Goal: Task Accomplishment & Management: Use online tool/utility

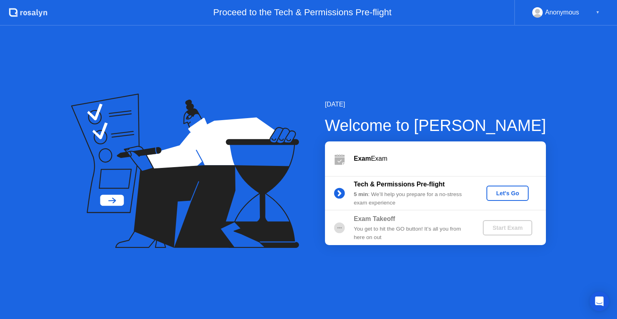
click at [514, 194] on div "Let's Go" at bounding box center [507, 193] width 36 height 6
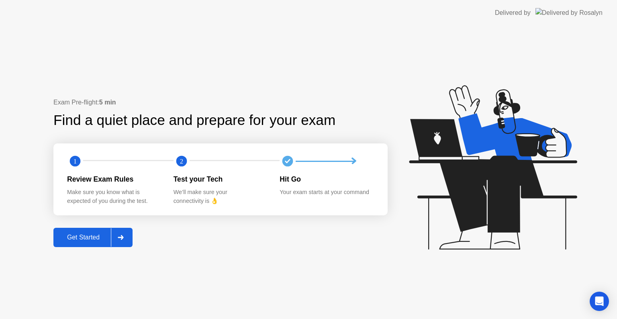
click at [66, 231] on button "Get Started" at bounding box center [92, 237] width 79 height 19
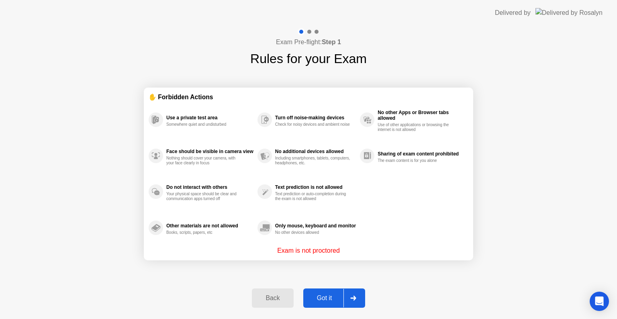
click at [317, 294] on div "Got it" at bounding box center [324, 297] width 38 height 7
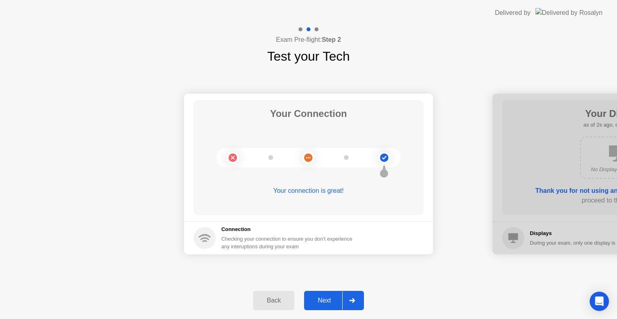
click at [328, 297] on div "Next" at bounding box center [324, 300] width 36 height 7
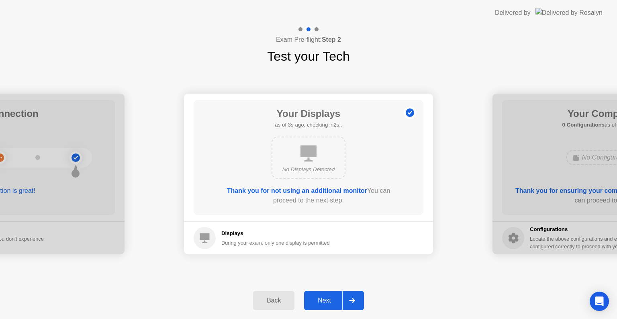
click at [328, 297] on div "Next" at bounding box center [324, 300] width 36 height 7
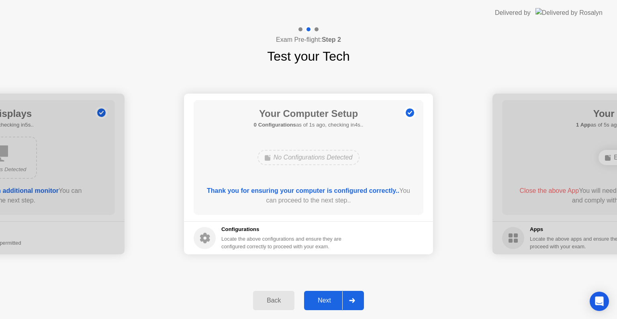
click at [328, 297] on div "Next" at bounding box center [324, 300] width 36 height 7
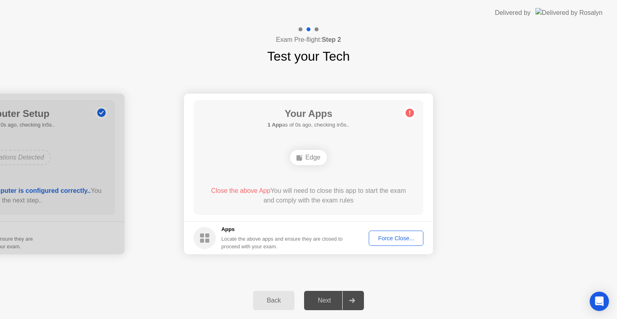
click at [399, 240] on div "Force Close..." at bounding box center [395, 238] width 49 height 6
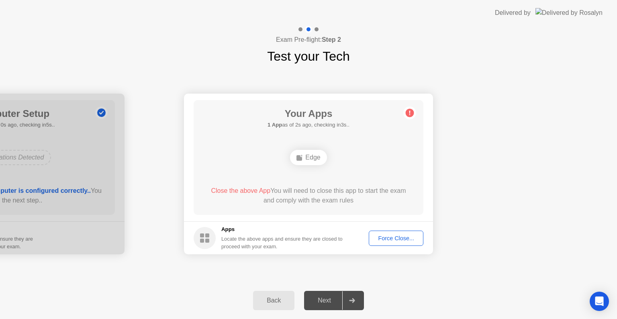
click at [396, 235] on div "Force Close..." at bounding box center [395, 238] width 49 height 6
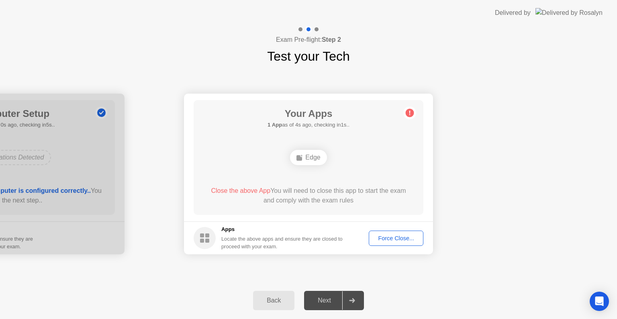
click at [345, 207] on div "Close the above App You will need to close this app to start the exam and compl…" at bounding box center [308, 197] width 207 height 22
click at [397, 238] on div "Force Close..." at bounding box center [395, 238] width 49 height 6
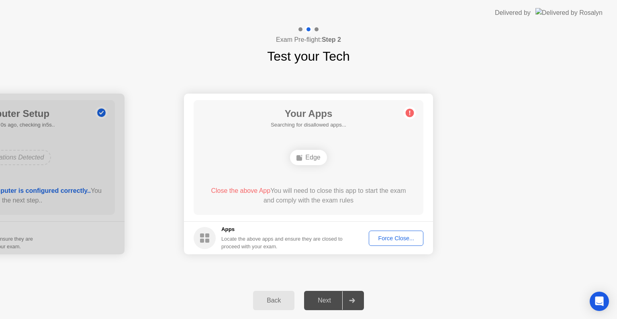
click at [307, 158] on div "Edge" at bounding box center [308, 157] width 37 height 15
click at [388, 236] on div "Force Close..." at bounding box center [395, 238] width 49 height 6
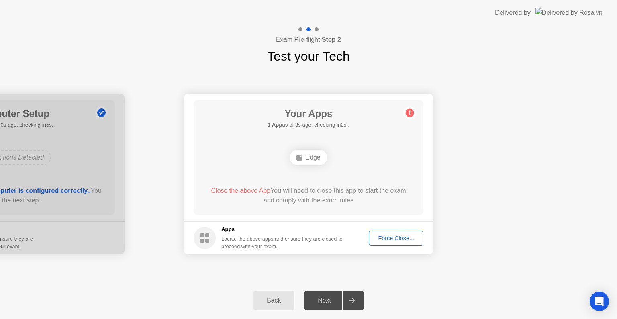
click at [399, 236] on div "Force Close..." at bounding box center [395, 238] width 49 height 6
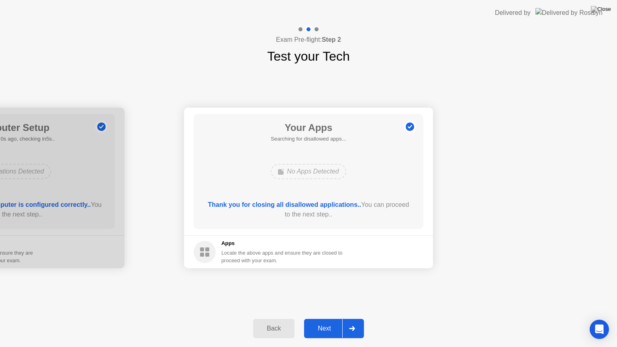
click at [327, 318] on div "Next" at bounding box center [324, 328] width 36 height 7
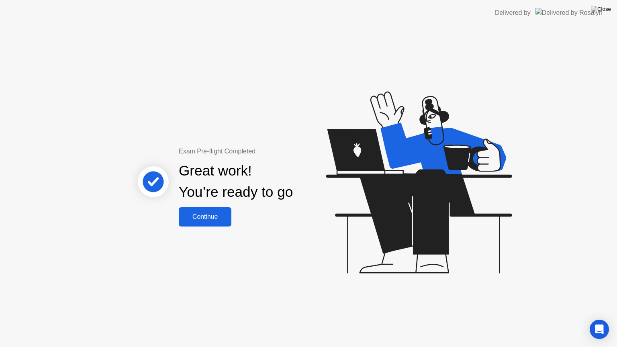
click at [228, 212] on button "Continue" at bounding box center [205, 216] width 53 height 19
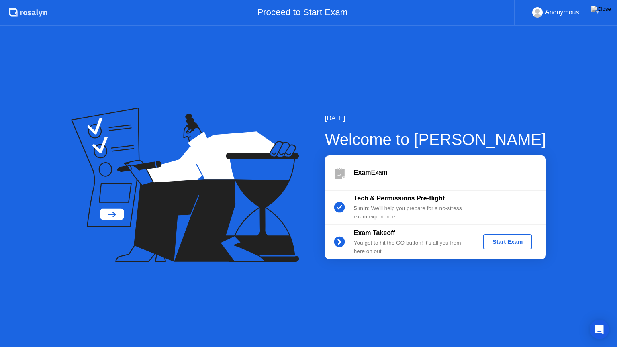
click at [511, 244] on div "Start Exam" at bounding box center [507, 241] width 43 height 6
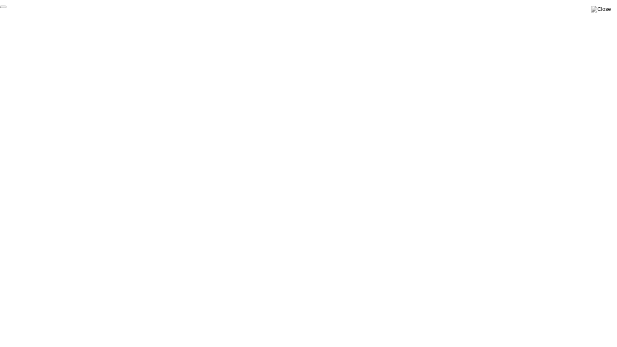
click at [6, 8] on button "End Proctoring Session" at bounding box center [3, 7] width 6 height 2
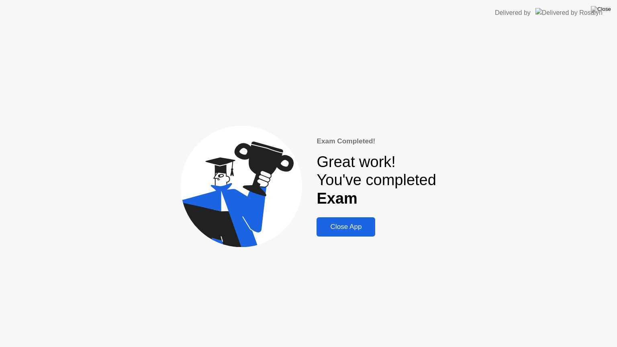
click at [339, 224] on div "Close App" at bounding box center [346, 227] width 54 height 8
